Goal: Task Accomplishment & Management: Manage account settings

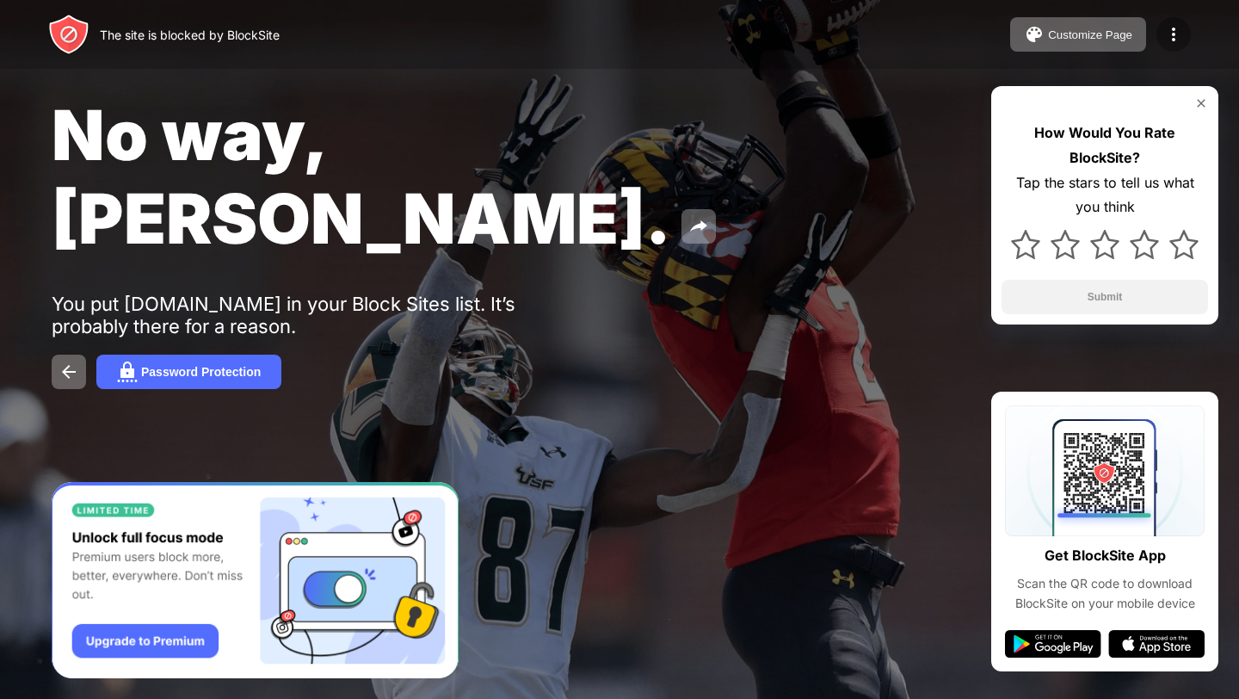
click at [1178, 34] on img at bounding box center [1173, 34] width 21 height 21
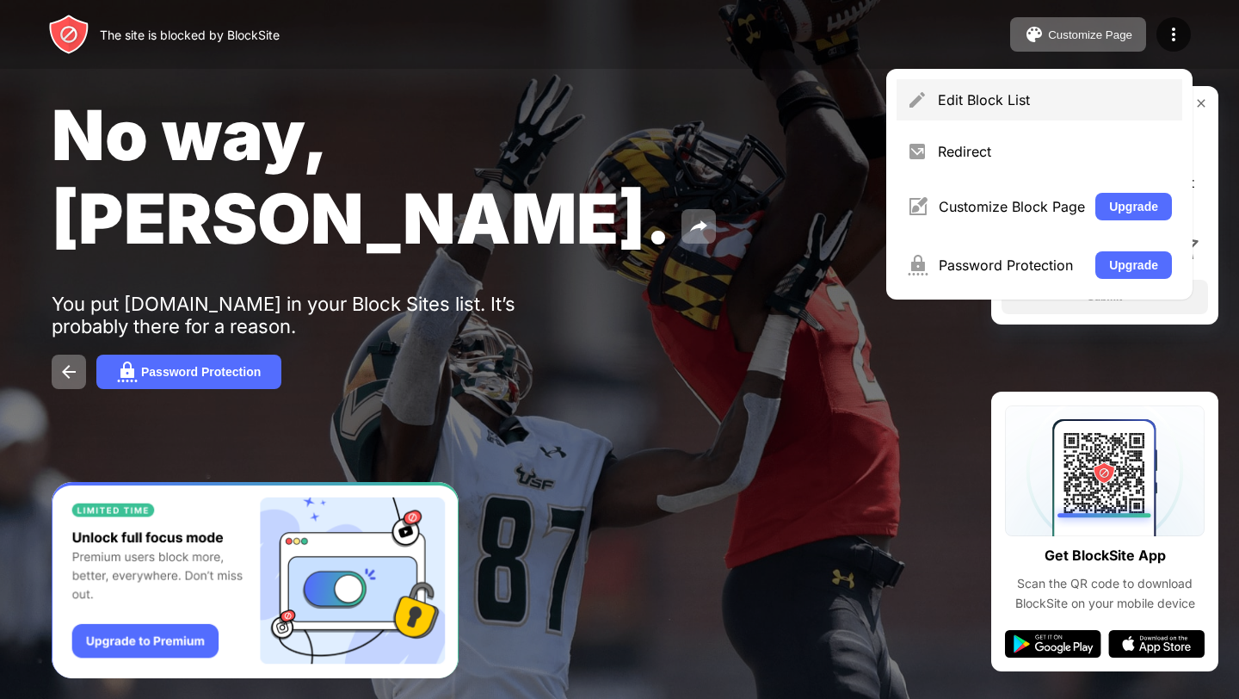
click at [1100, 100] on div "Edit Block List" at bounding box center [1055, 99] width 234 height 17
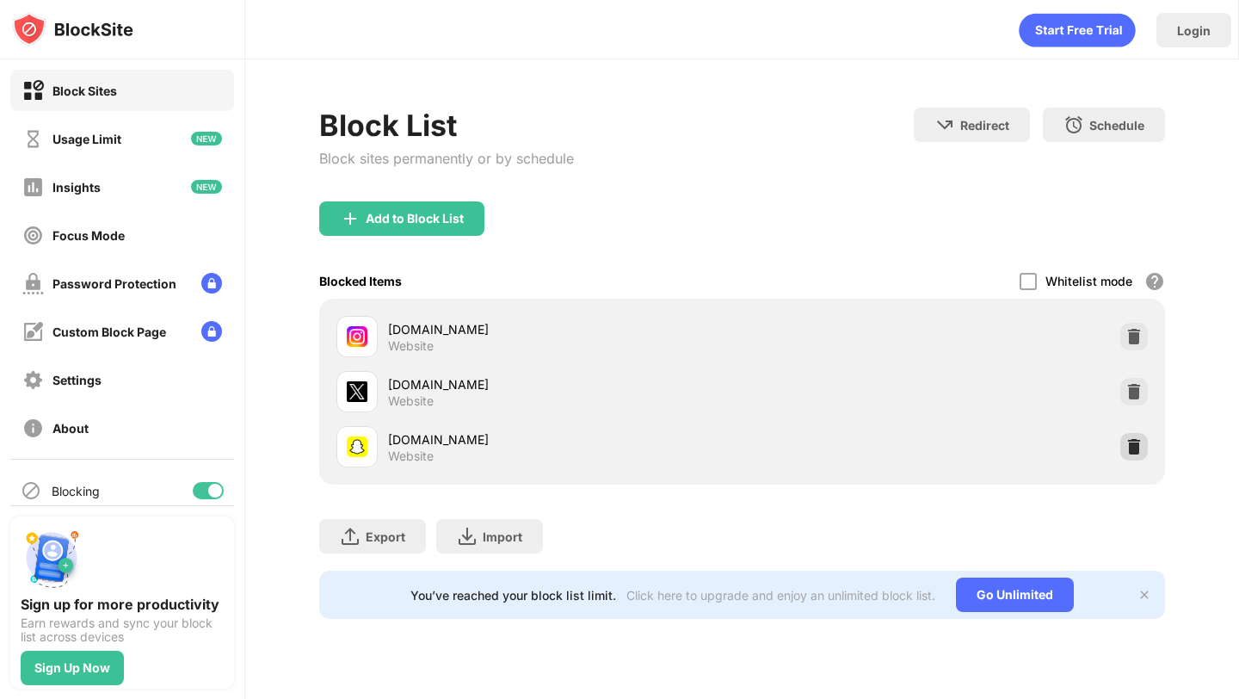
click at [1141, 454] on img at bounding box center [1133, 446] width 17 height 17
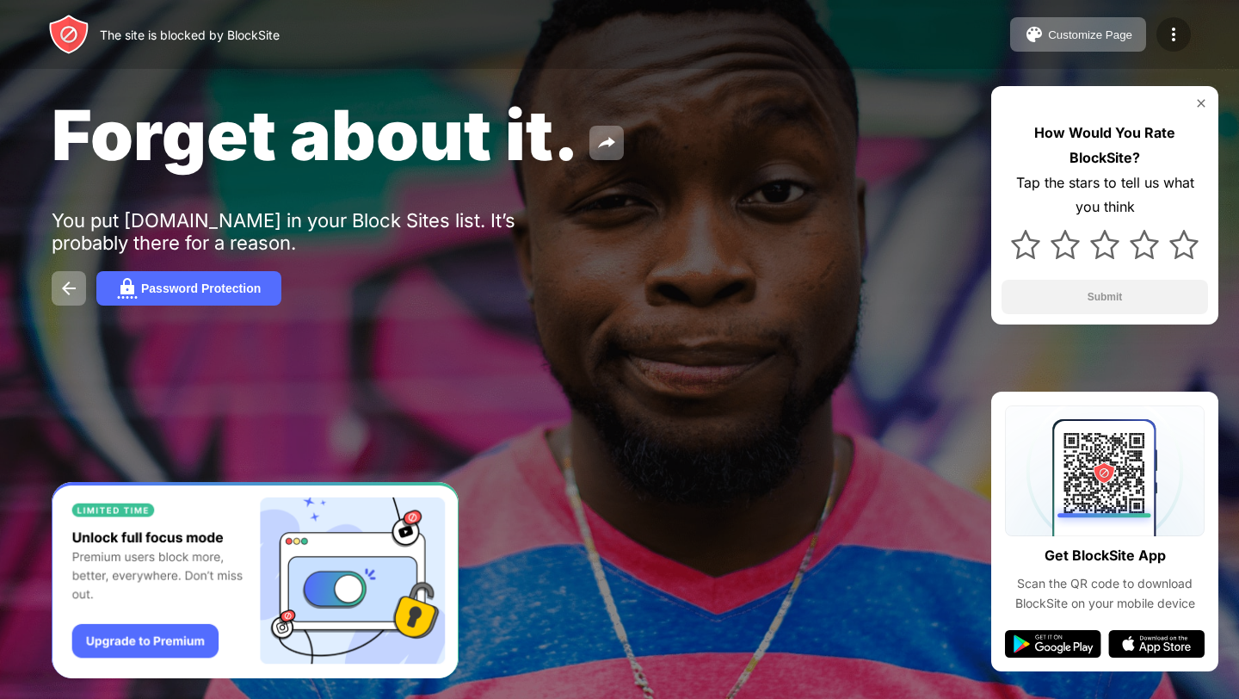
click at [1170, 24] on img at bounding box center [1173, 34] width 21 height 21
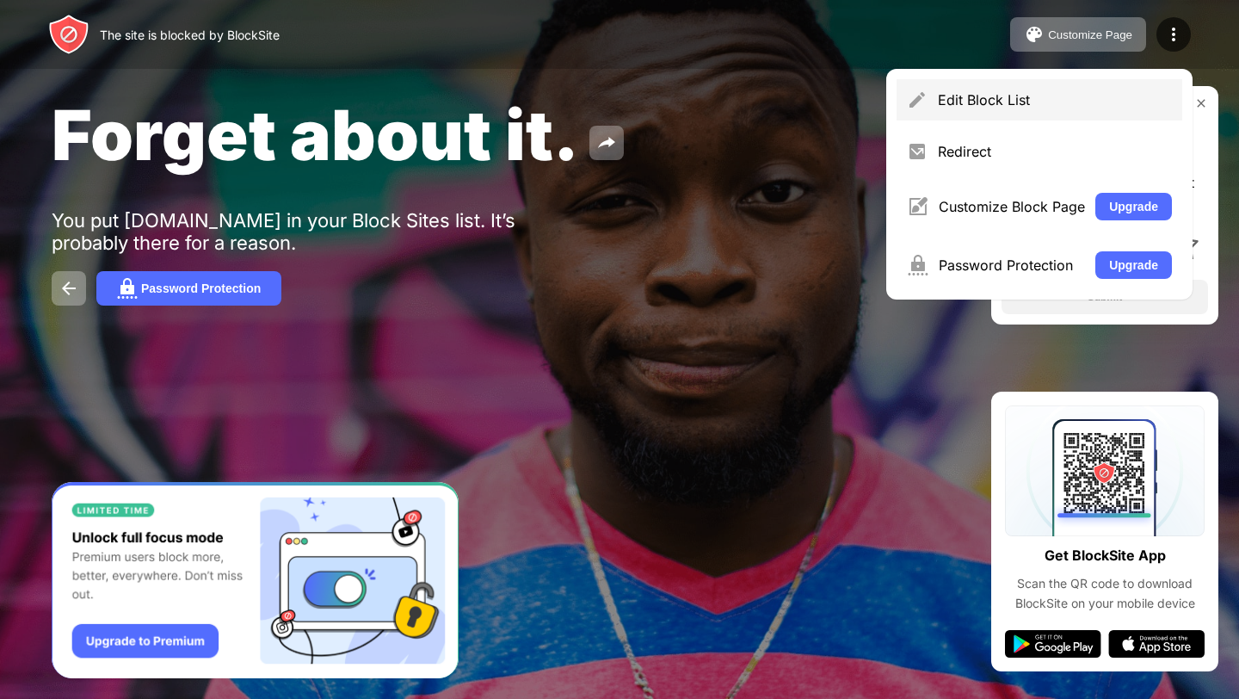
click at [1105, 119] on div "Edit Block List" at bounding box center [1040, 99] width 286 height 41
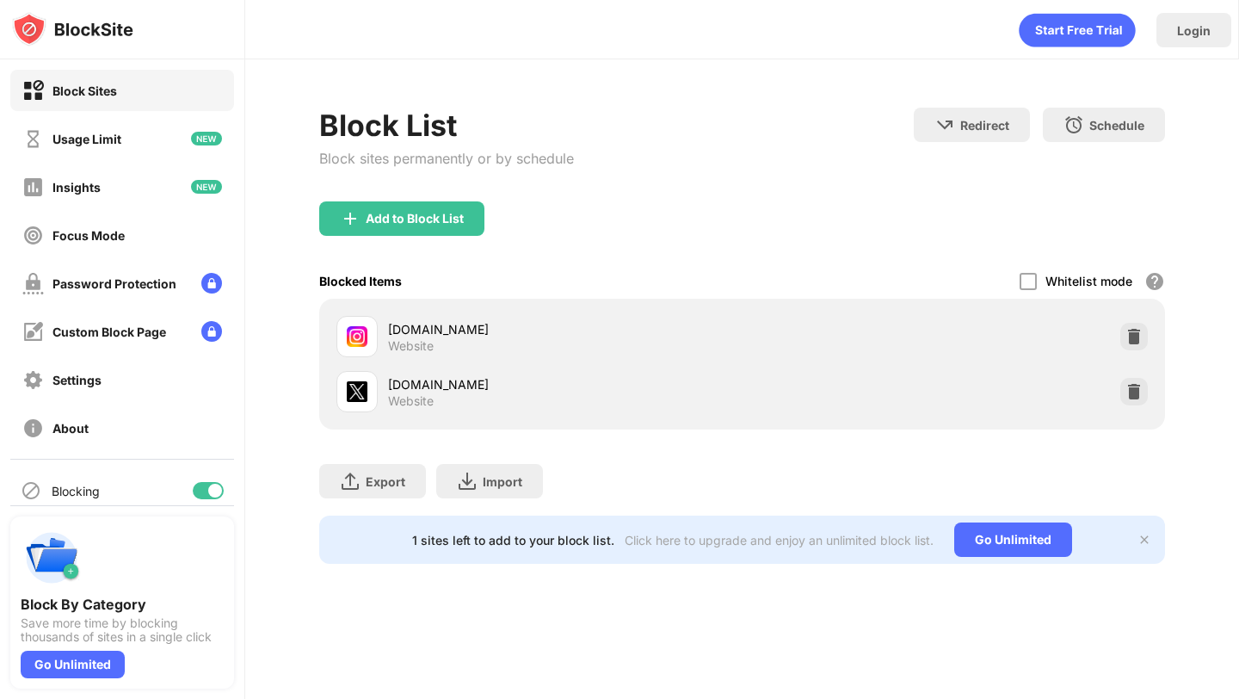
click at [1138, 342] on img at bounding box center [1133, 336] width 17 height 17
